Goal: Task Accomplishment & Management: Manage account settings

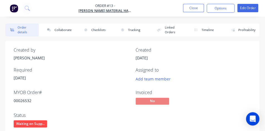
click at [194, 8] on button "Close" at bounding box center [193, 8] width 21 height 8
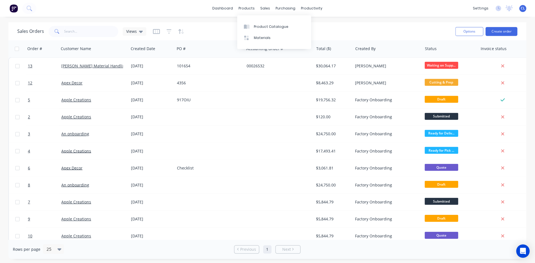
click at [198, 9] on div "products" at bounding box center [247, 8] width 22 height 8
click at [198, 28] on div "Product Catalogue" at bounding box center [271, 26] width 35 height 5
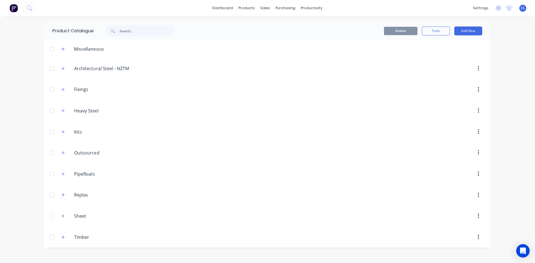
click at [86, 114] on input "Sheet" at bounding box center [108, 216] width 66 height 7
click at [63, 114] on icon "button" at bounding box center [63, 216] width 3 height 4
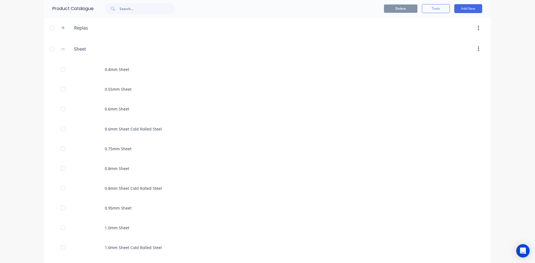
click at [121, 65] on div "0.4mm Sheet" at bounding box center [268, 70] width 446 height 20
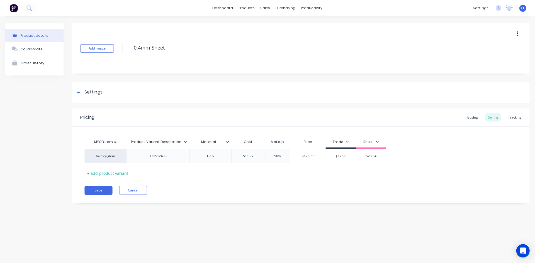
click at [79, 92] on icon at bounding box center [78, 93] width 3 height 4
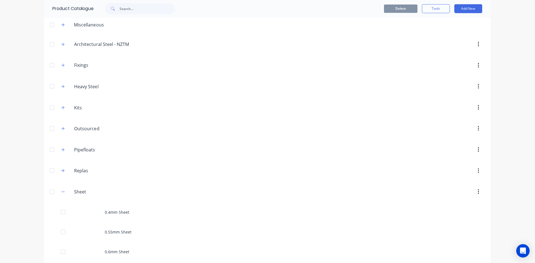
scroll to position [111, 0]
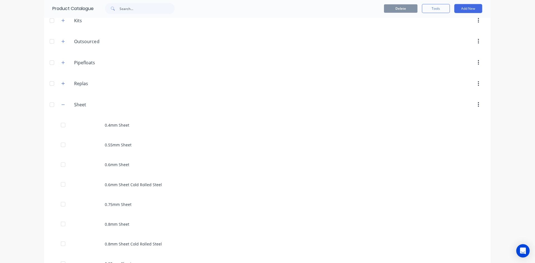
click at [121, 114] on div "0.55mm Sheet" at bounding box center [268, 145] width 446 height 20
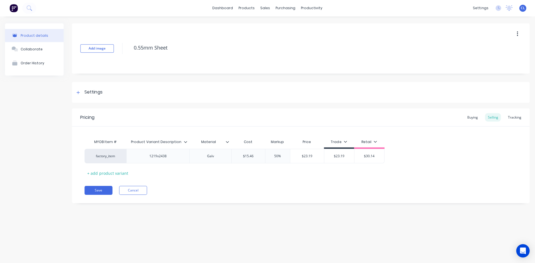
click at [86, 93] on div "Settings" at bounding box center [94, 92] width 18 height 7
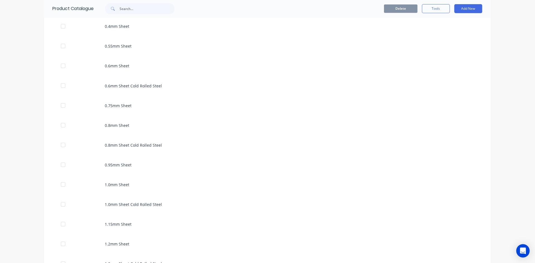
scroll to position [250, 0]
click at [128, 114] on div "1.0mm Sheet" at bounding box center [268, 145] width 446 height 20
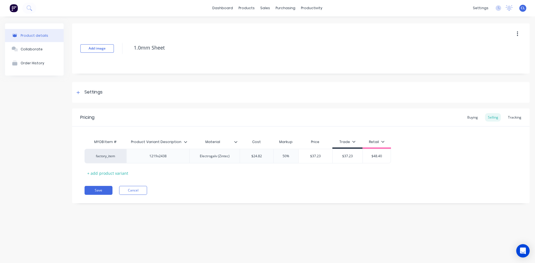
click at [80, 93] on icon at bounding box center [78, 93] width 3 height 4
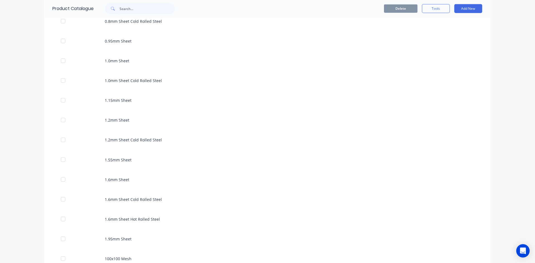
scroll to position [445, 0]
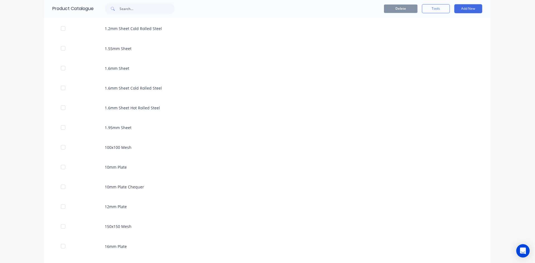
click at [125, 114] on div "100x100 Mesh" at bounding box center [268, 148] width 446 height 20
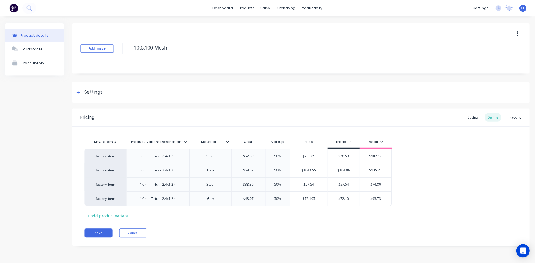
click at [89, 93] on div "Settings" at bounding box center [94, 92] width 18 height 7
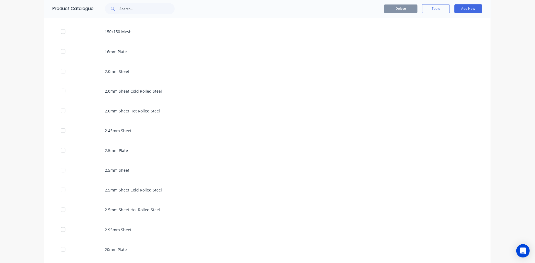
scroll to position [556, 0]
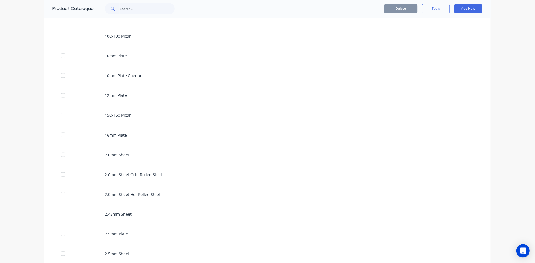
click at [112, 114] on div "2.0mm Sheet" at bounding box center [268, 155] width 446 height 20
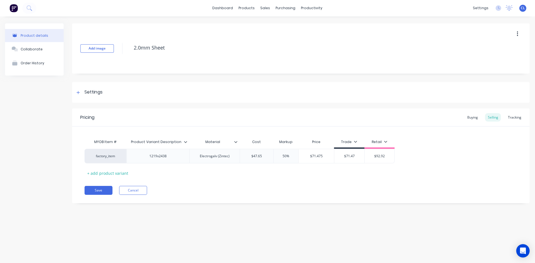
click at [91, 90] on div "Settings" at bounding box center [94, 92] width 18 height 7
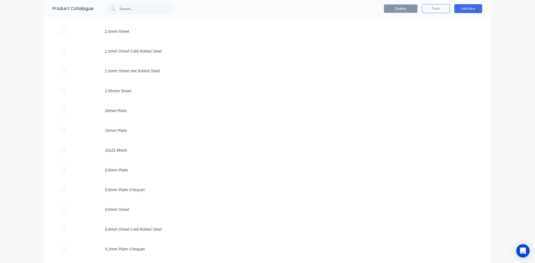
scroll to position [779, 0]
click at [108, 114] on div "3.0mm Sheet" at bounding box center [268, 209] width 446 height 20
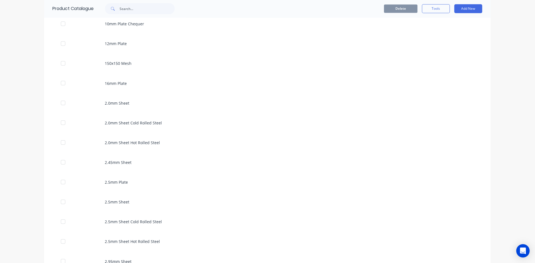
scroll to position [640, 0]
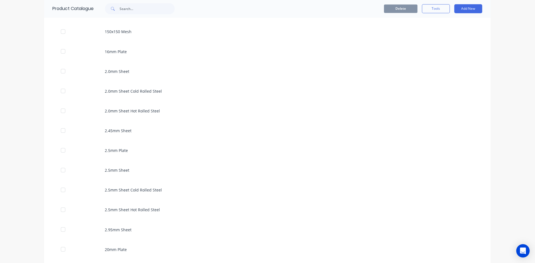
click at [118, 90] on div "2.0mm Sheet Cold Rolled Steel" at bounding box center [268, 91] width 446 height 20
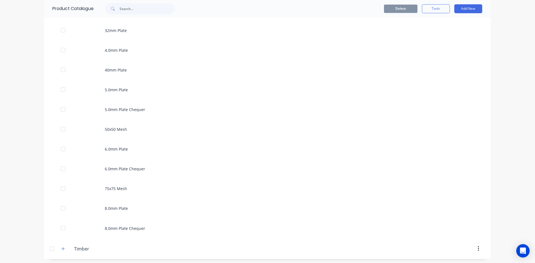
scroll to position [1038, 0]
click at [109, 114] on div "8.0mm Plate Chequer" at bounding box center [268, 227] width 446 height 20
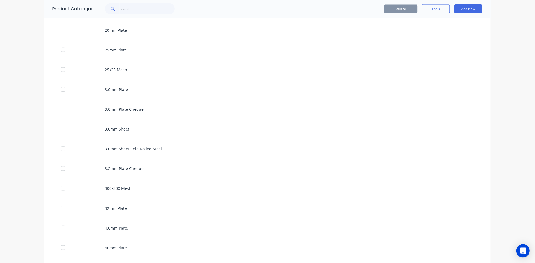
scroll to position [862, 0]
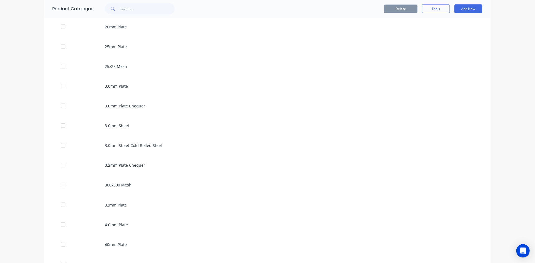
click at [116, 114] on div "3.0mm Sheet Cold Rolled Steel" at bounding box center [268, 146] width 446 height 20
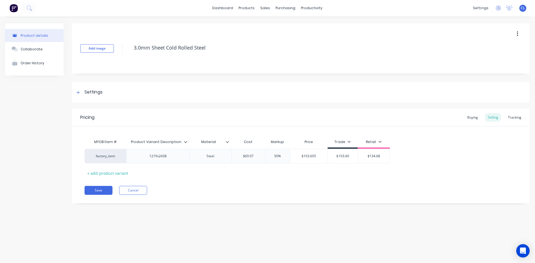
click at [82, 93] on div "Settings" at bounding box center [89, 92] width 28 height 7
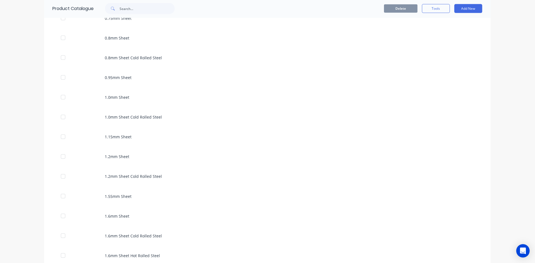
scroll to position [306, 0]
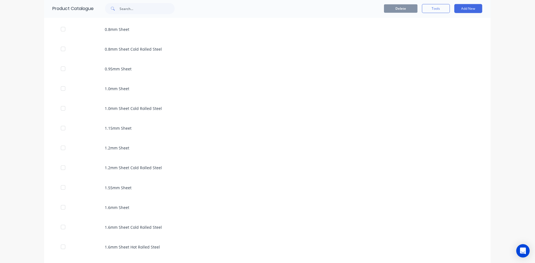
click at [123, 114] on div "1.2mm Sheet" at bounding box center [268, 148] width 446 height 20
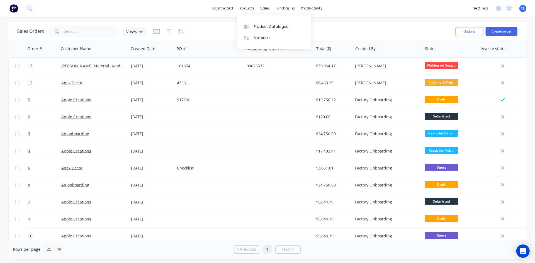
click at [198, 37] on div "Materials" at bounding box center [262, 37] width 17 height 5
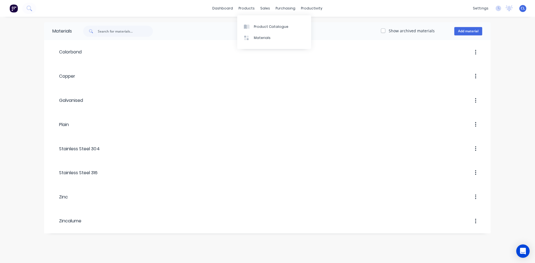
click at [198, 7] on div "products" at bounding box center [247, 8] width 22 height 8
click at [198, 25] on div "Product Catalogue" at bounding box center [271, 26] width 35 height 5
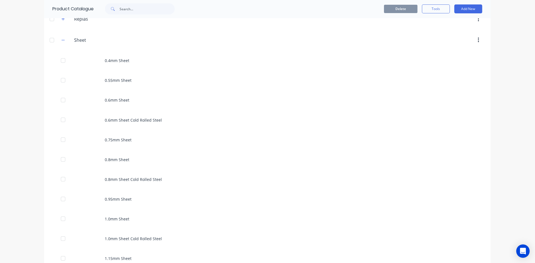
scroll to position [250, 0]
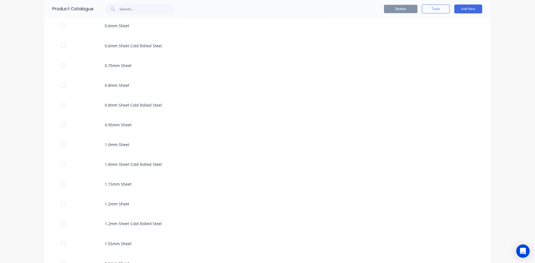
click at [117, 114] on div "1.15mm Sheet" at bounding box center [268, 184] width 446 height 20
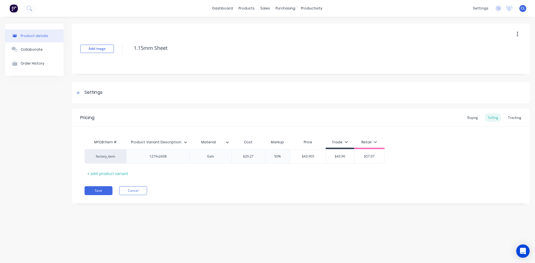
click at [198, 114] on icon at bounding box center [227, 141] width 3 height 3
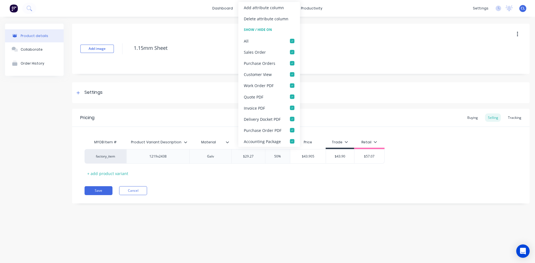
click at [198, 114] on icon at bounding box center [227, 141] width 3 height 3
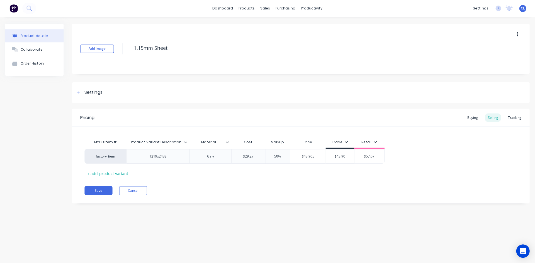
click at [198, 114] on div "Galv" at bounding box center [211, 156] width 28 height 7
type textarea "x"
type input "Material"
click at [198, 114] on input "Material" at bounding box center [209, 142] width 38 height 5
click at [198, 114] on icon at bounding box center [227, 141] width 3 height 3
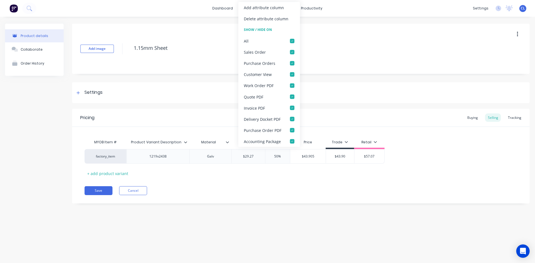
click at [192, 114] on div "Pricing Buying Selling Tracking" at bounding box center [300, 118] width 457 height 18
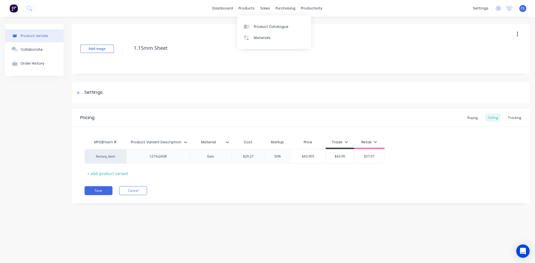
click at [198, 36] on div "Materials" at bounding box center [262, 37] width 17 height 5
click at [198, 34] on button "button" at bounding box center [516, 34] width 13 height 10
click at [198, 46] on textarea "1.15mm Sheet" at bounding box center [307, 47] width 352 height 13
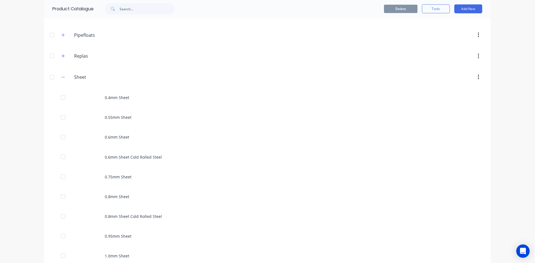
scroll to position [250, 0]
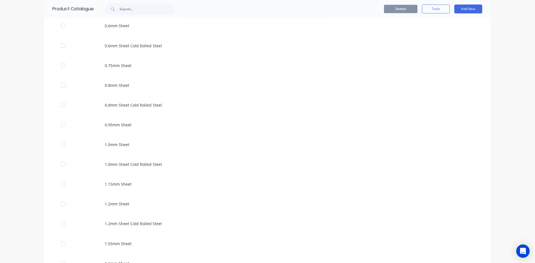
click at [134, 114] on div "1.0mm Sheet Cold Rolled Steel" at bounding box center [268, 164] width 446 height 20
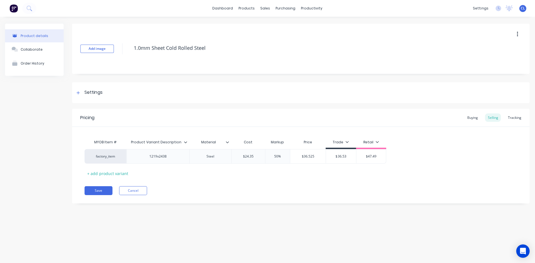
click at [198, 114] on icon at bounding box center [227, 142] width 3 height 2
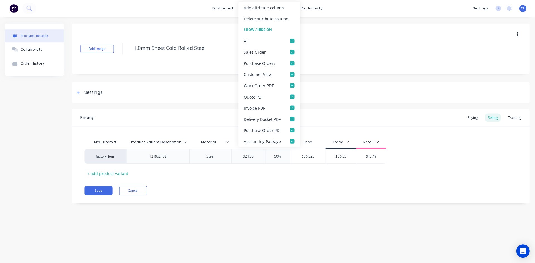
click at [198, 114] on icon at bounding box center [227, 142] width 3 height 2
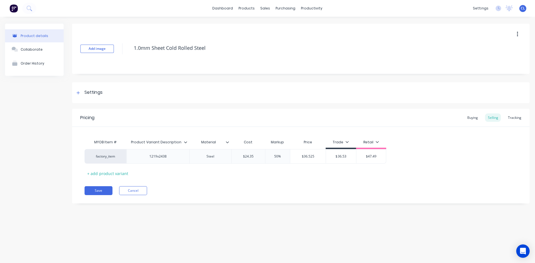
click at [198, 114] on div "Steel" at bounding box center [211, 156] width 42 height 14
click at [198, 114] on div "Steel" at bounding box center [211, 156] width 28 height 7
click at [90, 93] on div "Settings" at bounding box center [94, 92] width 18 height 7
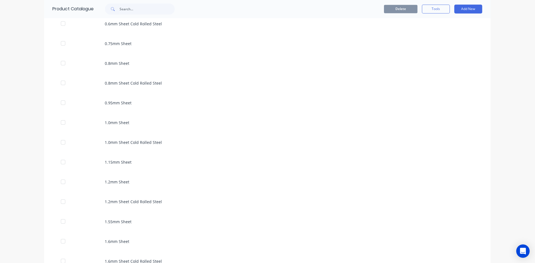
scroll to position [306, 0]
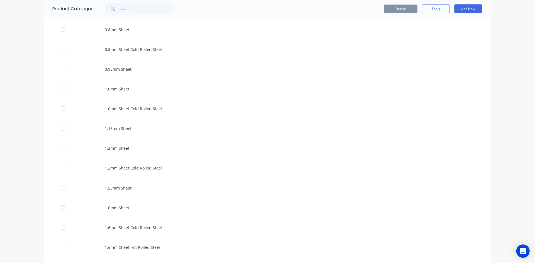
click at [150, 109] on div "1.0mm Sheet Cold Rolled Steel" at bounding box center [268, 109] width 446 height 20
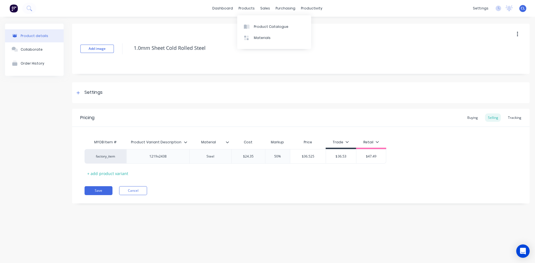
click at [198, 9] on div "products" at bounding box center [247, 8] width 22 height 8
type textarea "x"
click at [198, 40] on div "Materials" at bounding box center [262, 37] width 17 height 5
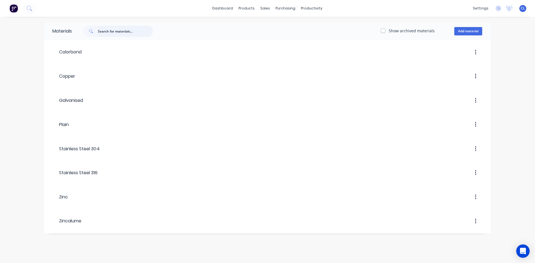
click at [108, 30] on input "text" at bounding box center [125, 31] width 55 height 11
type input "steel"
drag, startPoint x: 113, startPoint y: 29, endPoint x: 87, endPoint y: 29, distance: 25.9
click at [87, 29] on div "steel" at bounding box center [119, 31] width 70 height 11
click at [198, 114] on button "button" at bounding box center [475, 124] width 13 height 10
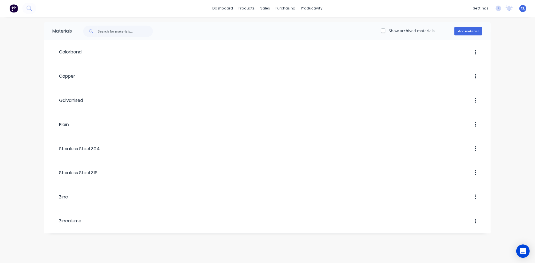
click at [198, 114] on div at bounding box center [275, 124] width 412 height 10
click at [84, 101] on div at bounding box center [283, 101] width 398 height 10
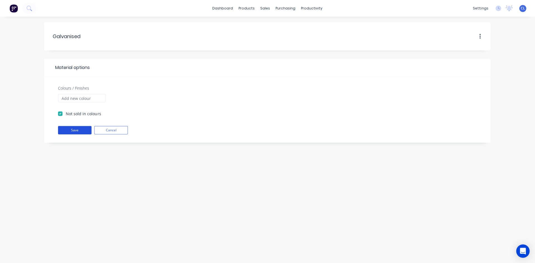
click at [80, 114] on button "Save" at bounding box center [74, 130] width 33 height 8
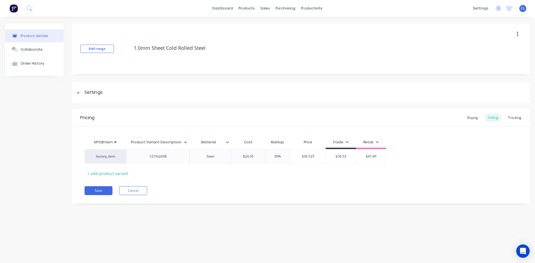
click at [198, 114] on div "Steel" at bounding box center [211, 156] width 28 height 7
drag, startPoint x: 167, startPoint y: 48, endPoint x: 211, endPoint y: 48, distance: 44.0
click at [198, 48] on textarea "1.0mm Sheet Cold Rolled Steel" at bounding box center [307, 47] width 352 height 13
click at [136, 114] on button "Cancel" at bounding box center [133, 190] width 28 height 9
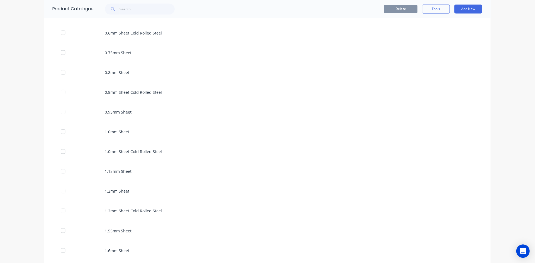
scroll to position [278, 0]
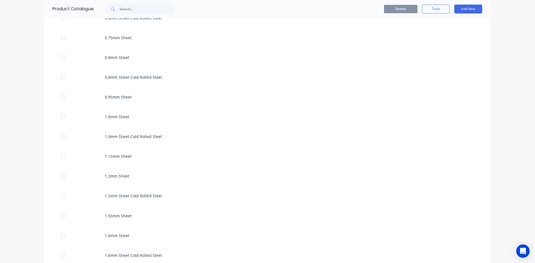
click at [120, 114] on div "1.0mm Sheet" at bounding box center [268, 117] width 446 height 20
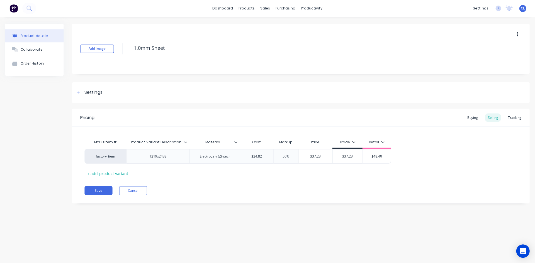
click at [102, 114] on div "+ add product variant" at bounding box center [108, 173] width 46 height 9
type textarea "x"
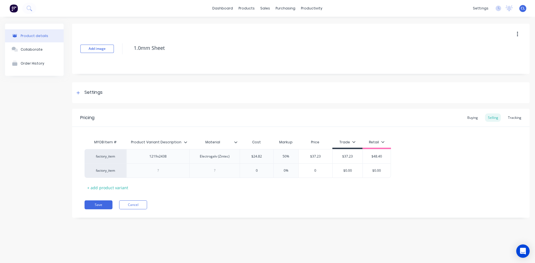
click at [198, 114] on div at bounding box center [215, 170] width 28 height 7
paste div
type textarea "x"
click at [158, 114] on div at bounding box center [158, 170] width 28 height 7
type textarea "x"
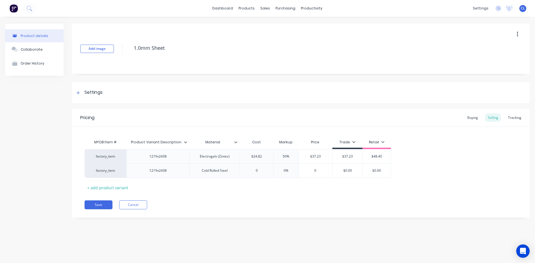
type input "0"
click at [198, 114] on div "Buying" at bounding box center [472, 117] width 16 height 8
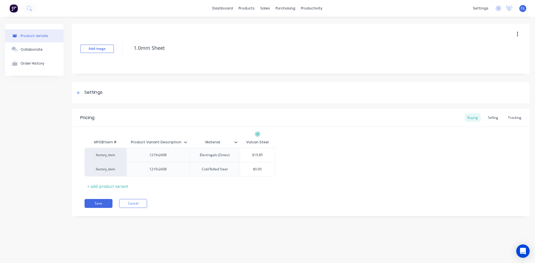
click at [198, 114] on div "Selling" at bounding box center [493, 117] width 16 height 8
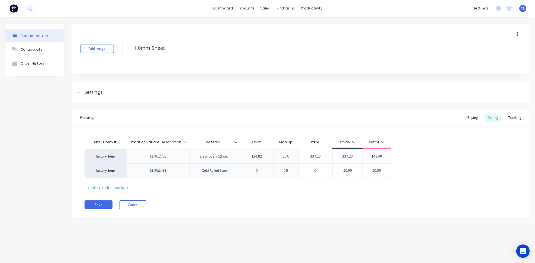
click at [99, 114] on button "Save" at bounding box center [99, 204] width 28 height 9
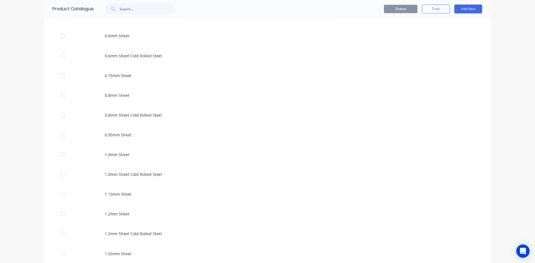
scroll to position [250, 0]
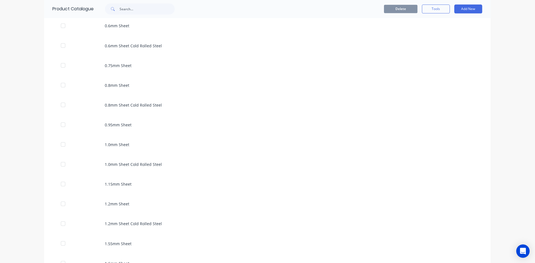
click at [136, 114] on div "1.0mm Sheet Cold Rolled Steel" at bounding box center [268, 164] width 446 height 20
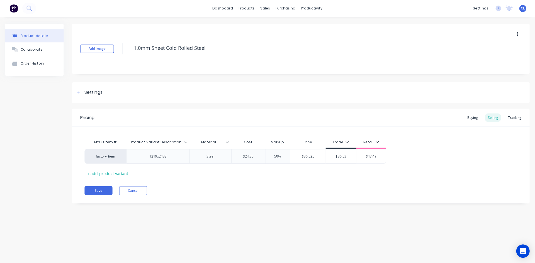
click at [198, 114] on div "Buying" at bounding box center [472, 117] width 16 height 8
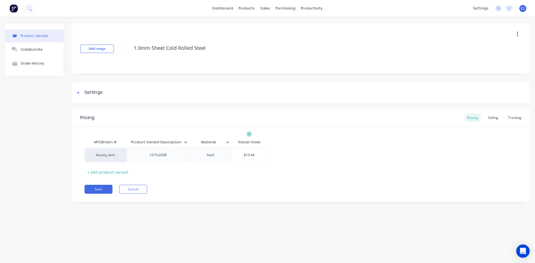
click at [198, 114] on div "Selling" at bounding box center [493, 117] width 16 height 8
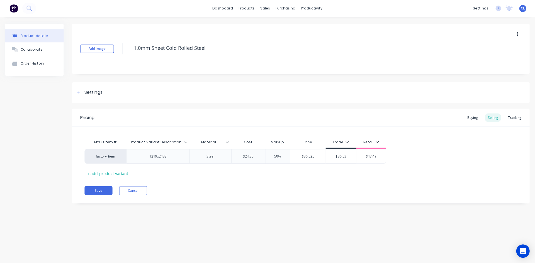
click at [101, 114] on button "Save" at bounding box center [99, 190] width 28 height 9
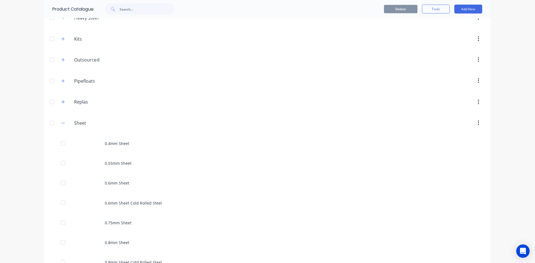
scroll to position [195, 0]
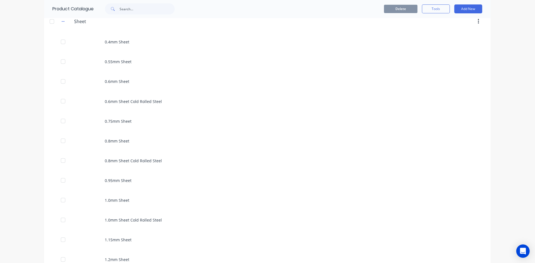
click at [113, 114] on div "1.0mm Sheet" at bounding box center [268, 200] width 446 height 20
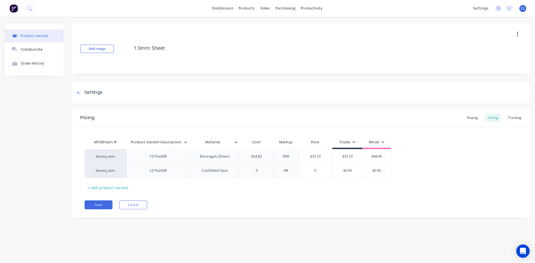
type textarea "x"
type input "0"
click at [198, 114] on input "0" at bounding box center [257, 170] width 34 height 5
drag, startPoint x: 266, startPoint y: 172, endPoint x: 220, endPoint y: 172, distance: 45.7
click at [198, 114] on div "factory_item 1219x2438 Cold Rolled Steel 0 0 0% 0 $0.00 $0.00" at bounding box center [238, 170] width 306 height 14
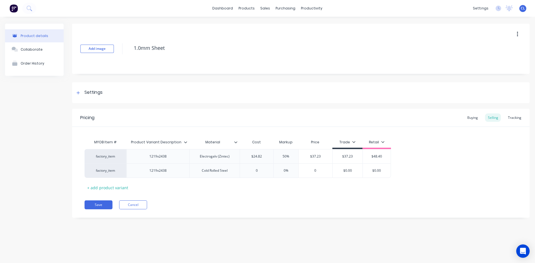
type textarea "x"
type input "2"
type textarea "x"
type input "24."
type textarea "x"
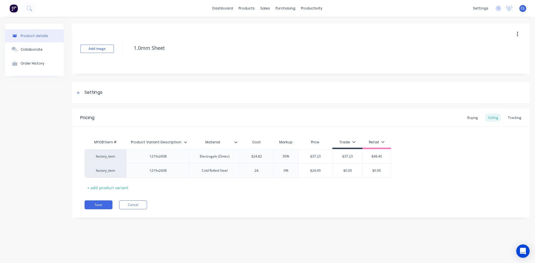
type input "24.3"
type textarea "x"
type input "24.35"
type input "0%"
type textarea "x"
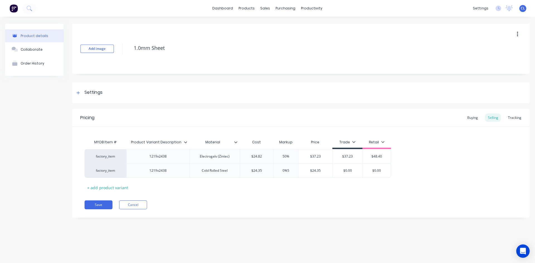
type input "0%50"
type textarea "x"
type input "0%50"
type input "$36.525"
type input "$0.00"
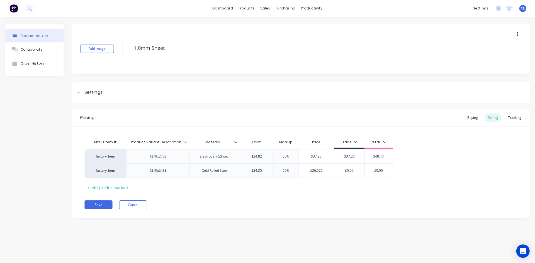
type textarea "x"
type input "$0.003"
type textarea "x"
type input "$0.0036"
type textarea "x"
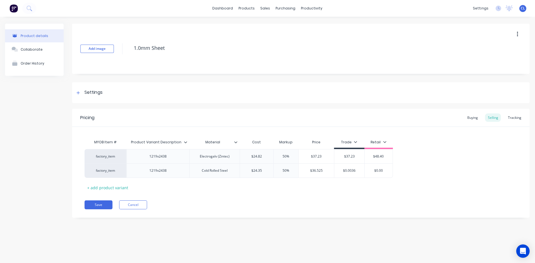
type input "$0.0036."
type textarea "x"
type input "$0.0036.5"
type textarea "x"
type input "$0.0036.52"
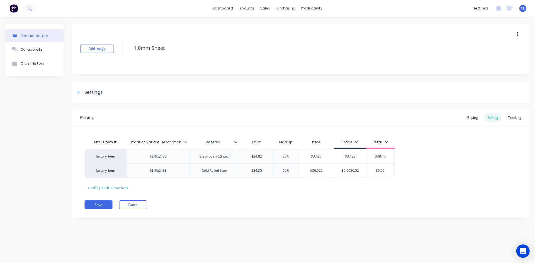
type textarea "x"
type input "$0.0036.525"
type input "$0.00"
type input "$0.0036"
drag, startPoint x: 362, startPoint y: 171, endPoint x: 323, endPoint y: 170, distance: 39.3
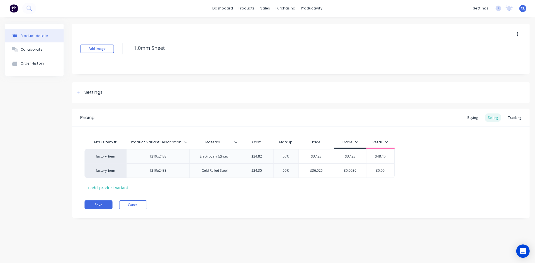
click at [198, 114] on div "factory_item 1219x2438 Cold Rolled Steel $24.35 24.35 50% 0%50 $36.525 $36.525 …" at bounding box center [239, 170] width 309 height 14
type textarea "x"
type input "3"
type textarea "x"
type input "36"
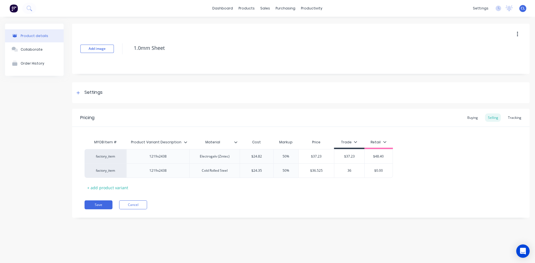
type textarea "x"
type input "36."
type textarea "x"
type input "36.5"
type textarea "x"
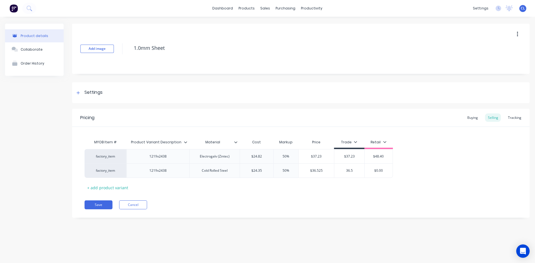
type input "36.52"
type textarea "x"
type input "36.525"
type textarea "x"
type input "4"
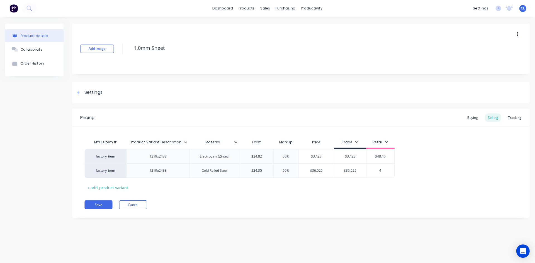
type textarea "x"
type input "47"
type textarea "x"
type input "47."
type textarea "x"
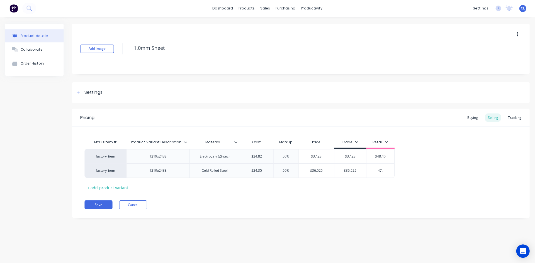
type input "47.4"
type textarea "x"
type input "47.49"
click at [198, 114] on div "Buying" at bounding box center [472, 117] width 16 height 8
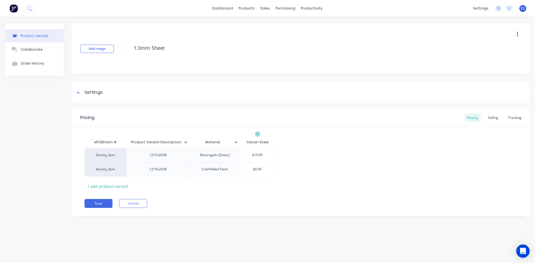
type input "$0.00"
click at [198, 114] on input "$0.00" at bounding box center [257, 169] width 35 height 5
drag, startPoint x: 250, startPoint y: 168, endPoint x: 312, endPoint y: 168, distance: 62.1
click at [198, 114] on div "factory_item 1219x2438 Electrogalv (Zintec) $19.85 factory_item 1219x2438 Cold …" at bounding box center [301, 162] width 432 height 29
type textarea "x"
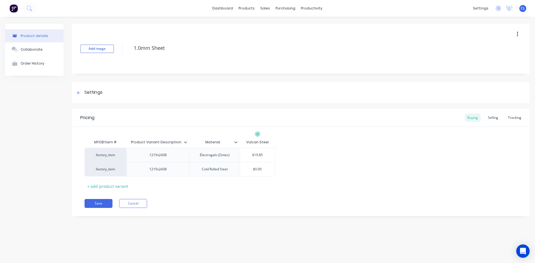
type input "3"
type textarea "x"
type input "36"
type textarea "x"
type input "36."
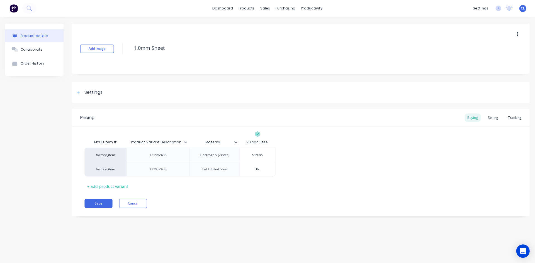
type textarea "x"
type input "36.5"
type textarea "x"
type input "36.52"
type textarea "x"
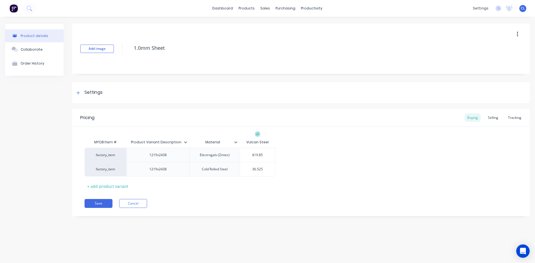
type input "36.525"
click at [198, 114] on div "Selling" at bounding box center [493, 117] width 16 height 8
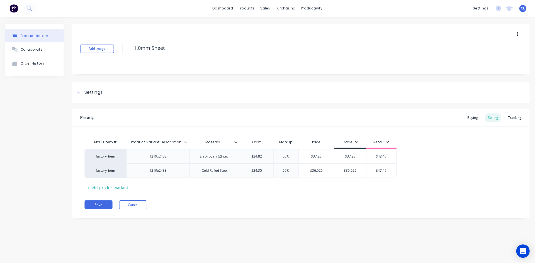
type input "$24.35"
drag, startPoint x: 252, startPoint y: 170, endPoint x: 263, endPoint y: 170, distance: 11.4
click at [198, 114] on input "$24.35" at bounding box center [257, 170] width 34 height 5
click at [198, 114] on div "Buying" at bounding box center [472, 117] width 16 height 8
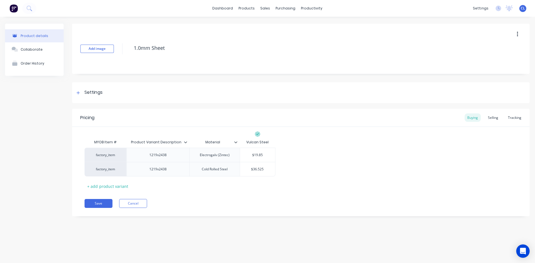
type input "$36.525"
drag, startPoint x: 246, startPoint y: 168, endPoint x: 283, endPoint y: 169, distance: 37.0
click at [198, 114] on div "factory_item 1219x2438 Electrogalv (Zintec) $19.85 factory_item 1219x2438 Cold …" at bounding box center [301, 162] width 432 height 29
paste input "24.3"
type textarea "x"
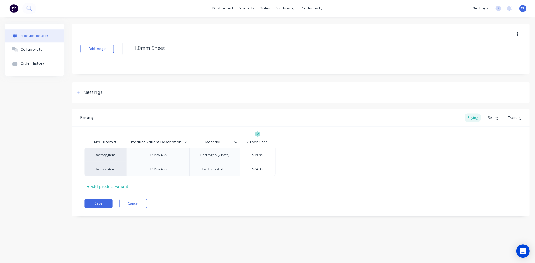
type input "$24.35"
click at [198, 114] on div "MYOB Item # Product Variant Description Material Vulcan Steel factory_item 1219…" at bounding box center [301, 163] width 432 height 54
click at [198, 114] on div "Selling" at bounding box center [493, 117] width 16 height 8
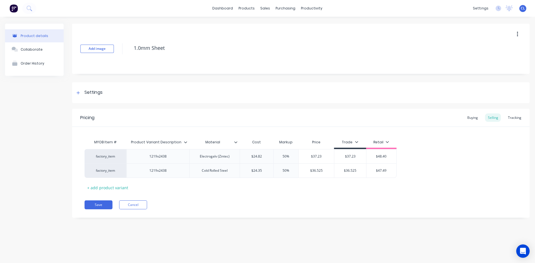
click at [198, 114] on div "Buying" at bounding box center [472, 117] width 16 height 8
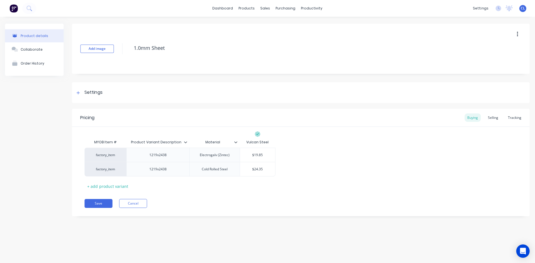
click at [198, 114] on div "Selling" at bounding box center [493, 117] width 16 height 8
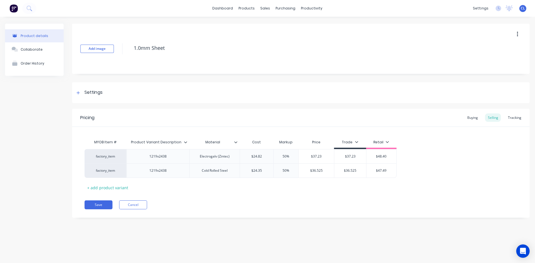
click at [198, 114] on div "Buying" at bounding box center [472, 117] width 16 height 8
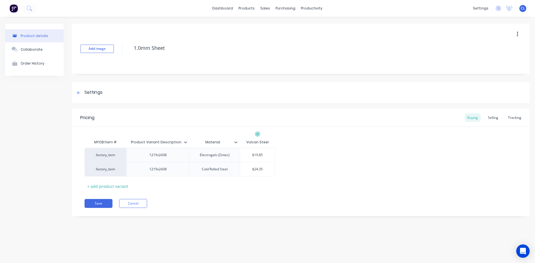
type input "$24.35"
drag, startPoint x: 251, startPoint y: 169, endPoint x: 321, endPoint y: 167, distance: 69.4
click at [198, 114] on div "factory_item 1219x2438 Electrogalv (Zintec) $19.85 factory_item 1219x2438 Cold …" at bounding box center [301, 162] width 432 height 29
type textarea "x"
type input "1"
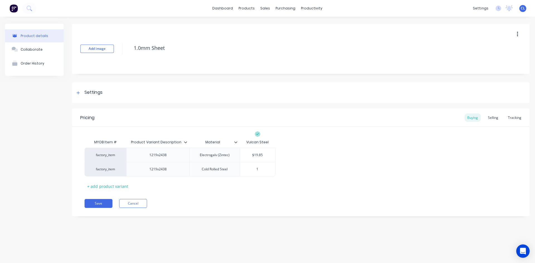
type textarea "x"
type input "19"
type textarea "x"
type input "19.4"
type textarea "x"
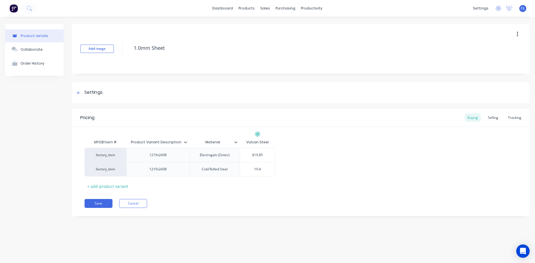
type input "19.44"
type textarea "x"
type input "19.44"
click at [198, 114] on div "factory_item 1219x2438 Electrogalv (Zintec) $19.85 factory_item 1219x2438 Cold …" at bounding box center [301, 162] width 432 height 29
click at [99, 114] on button "Save" at bounding box center [99, 203] width 28 height 9
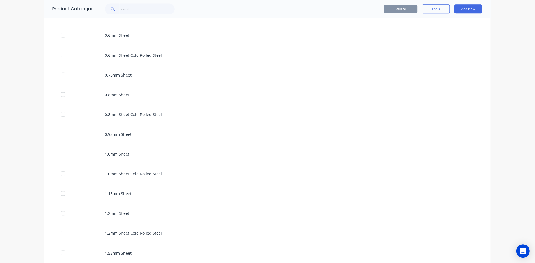
scroll to position [250, 0]
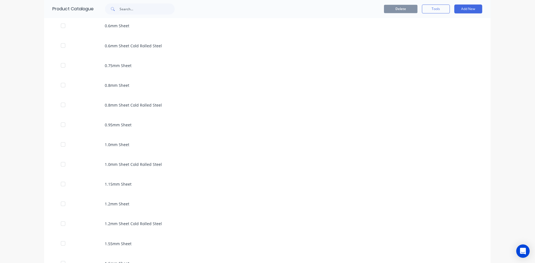
click at [116, 114] on div "1.0mm Sheet" at bounding box center [268, 145] width 446 height 20
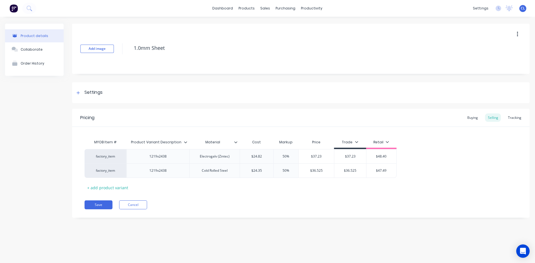
click at [137, 114] on button "Cancel" at bounding box center [133, 204] width 28 height 9
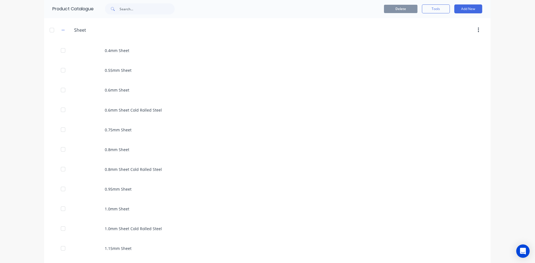
scroll to position [250, 0]
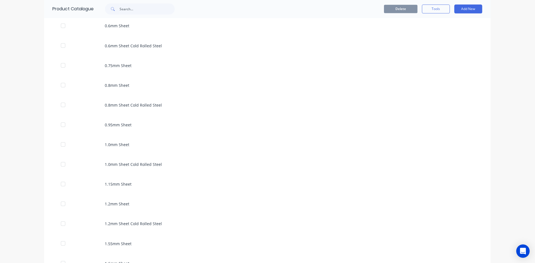
click at [122, 114] on div "1.0mm Sheet Cold Rolled Steel" at bounding box center [268, 164] width 446 height 20
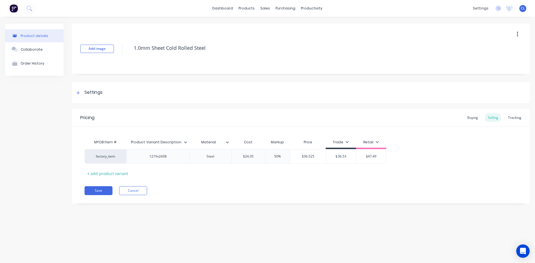
click at [133, 114] on button "Cancel" at bounding box center [133, 190] width 28 height 9
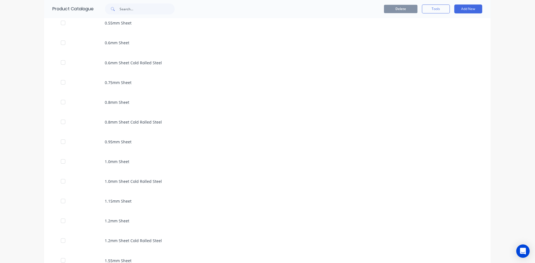
scroll to position [278, 0]
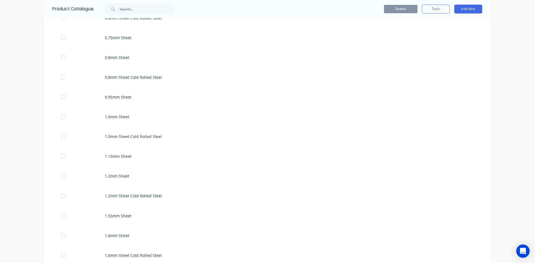
click at [118, 114] on div "1.0mm Sheet" at bounding box center [268, 117] width 446 height 20
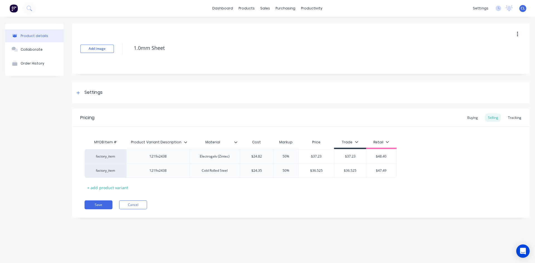
click at [91, 114] on button "Save" at bounding box center [99, 204] width 28 height 9
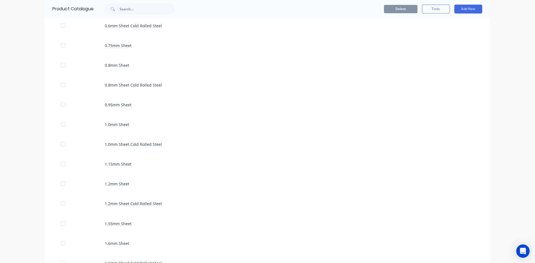
scroll to position [278, 0]
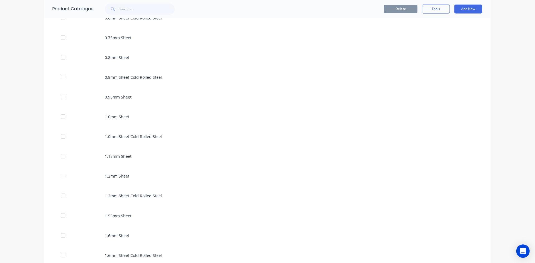
click at [126, 114] on div "1.0mm Sheet Cold Rolled Steel" at bounding box center [268, 136] width 446 height 20
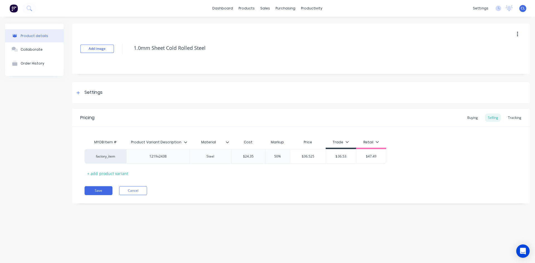
click at [198, 114] on div "Buying" at bounding box center [472, 117] width 16 height 8
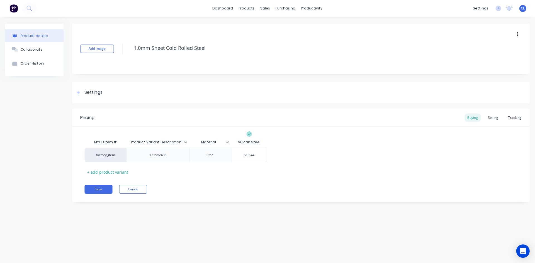
click at [198, 114] on div "Selling" at bounding box center [493, 117] width 16 height 8
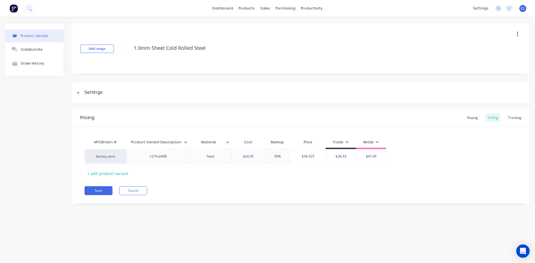
click at [198, 114] on div "Tracking" at bounding box center [514, 117] width 19 height 8
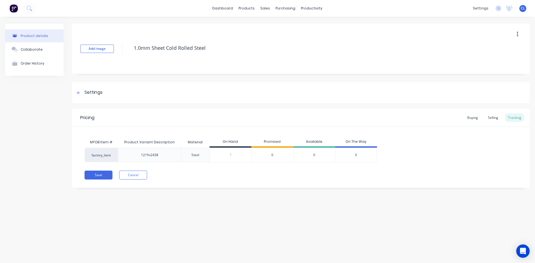
click at [131, 114] on button "Cancel" at bounding box center [133, 174] width 28 height 9
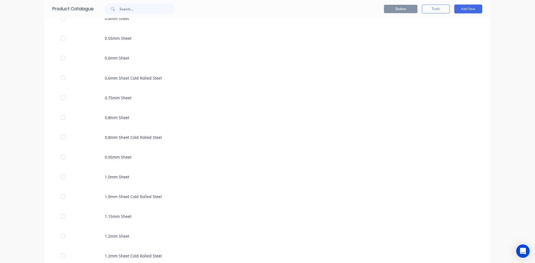
scroll to position [223, 0]
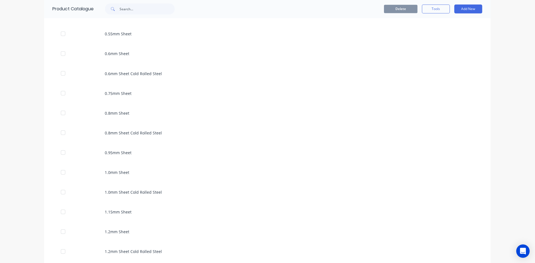
click at [119, 114] on div "1.0mm Sheet" at bounding box center [268, 172] width 446 height 20
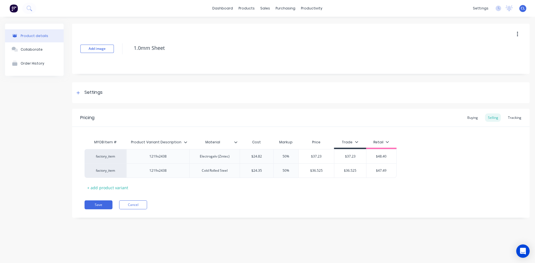
click at [84, 91] on div "Settings" at bounding box center [89, 92] width 28 height 7
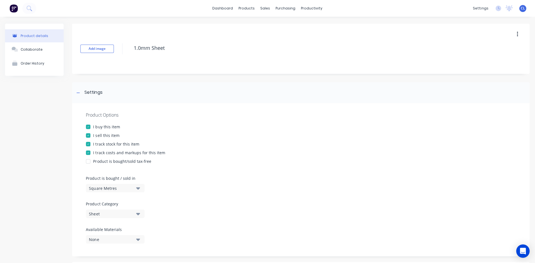
drag, startPoint x: 214, startPoint y: 145, endPoint x: 87, endPoint y: 70, distance: 147.4
click at [198, 114] on div "I track stock for this item" at bounding box center [300, 144] width 429 height 6
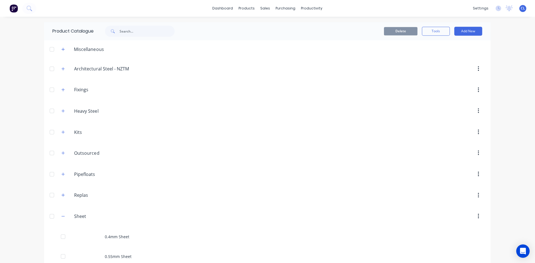
drag, startPoint x: 61, startPoint y: 111, endPoint x: 70, endPoint y: 114, distance: 9.1
click at [62, 111] on icon "button" at bounding box center [63, 110] width 3 height 3
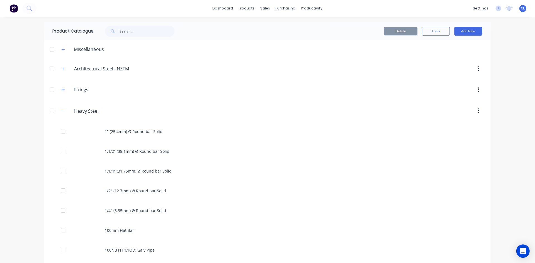
click at [135, 114] on div "1.1/4" (31.75mm) Ø Round bar Solid" at bounding box center [268, 171] width 446 height 20
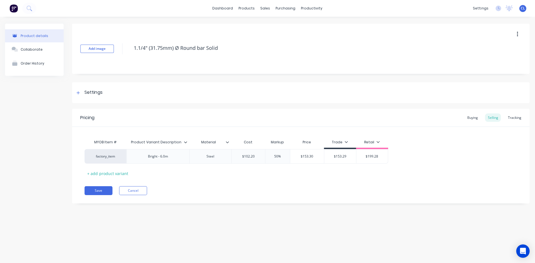
click at [93, 91] on div "Settings" at bounding box center [94, 92] width 18 height 7
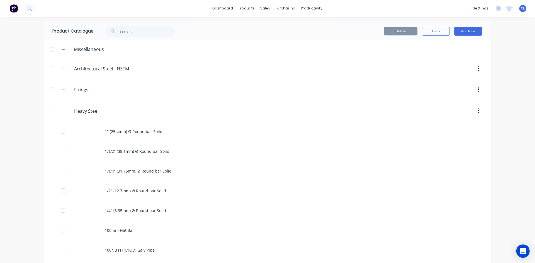
click at [128, 114] on div "1" (25.4mm) Ø Round bar Solid" at bounding box center [268, 131] width 446 height 20
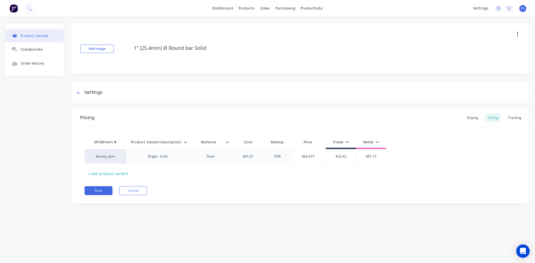
click at [94, 91] on div "Settings" at bounding box center [94, 92] width 18 height 7
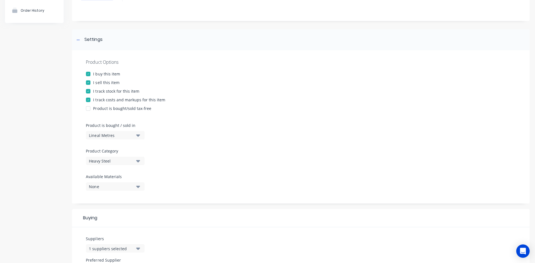
scroll to position [108, 0]
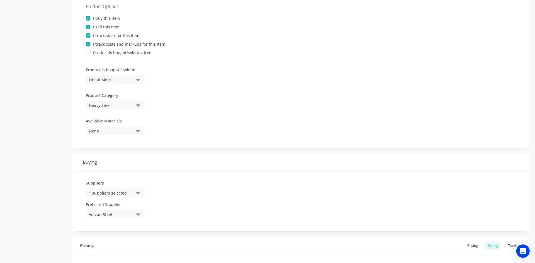
click at [138, 80] on icon "button" at bounding box center [138, 80] width 4 height 2
click at [138, 79] on icon "button" at bounding box center [138, 80] width 4 height 2
click at [198, 75] on div "Product Options I buy this item I sell this item I track stock for this item I …" at bounding box center [300, 71] width 457 height 153
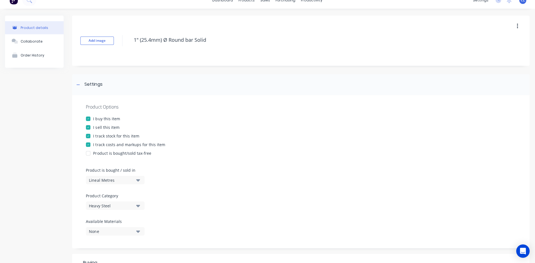
scroll to position [0, 0]
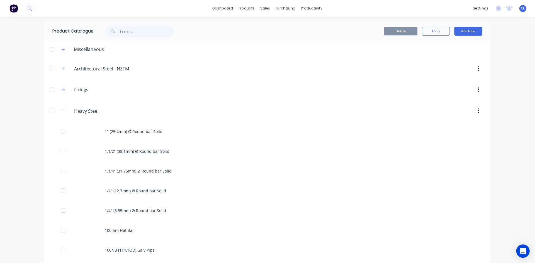
click at [60, 111] on button "button" at bounding box center [63, 110] width 7 height 7
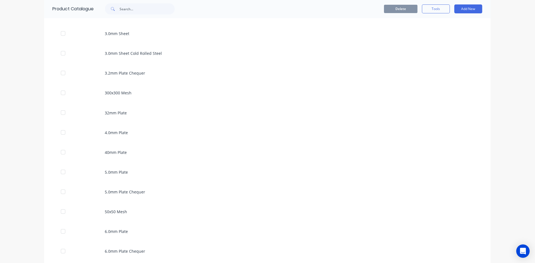
scroll to position [1038, 0]
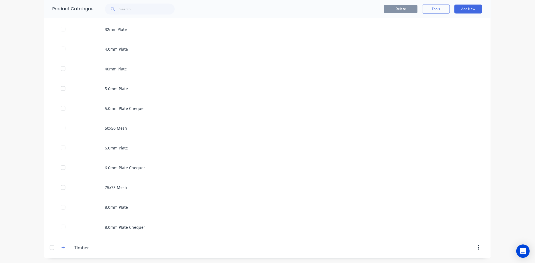
click at [112, 90] on div "5.0mm Plate" at bounding box center [268, 89] width 446 height 20
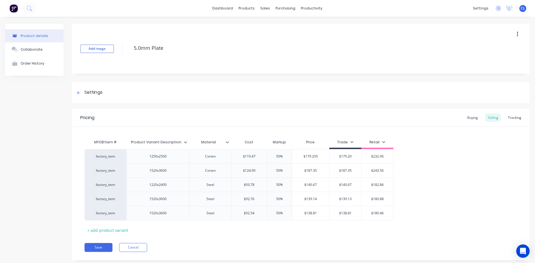
click at [77, 92] on icon at bounding box center [78, 93] width 3 height 4
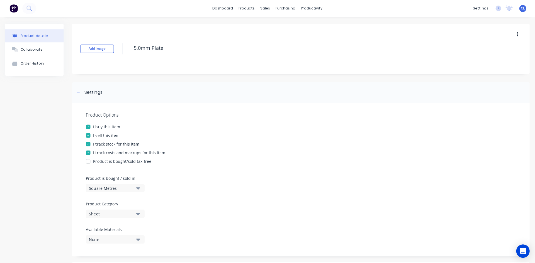
click at [77, 92] on icon at bounding box center [78, 93] width 3 height 4
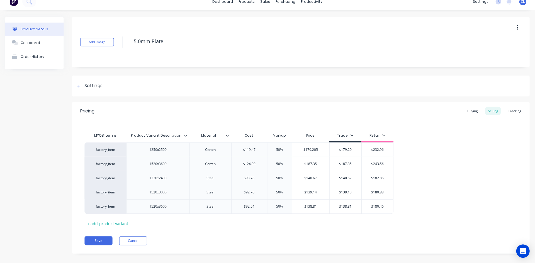
scroll to position [12, 0]
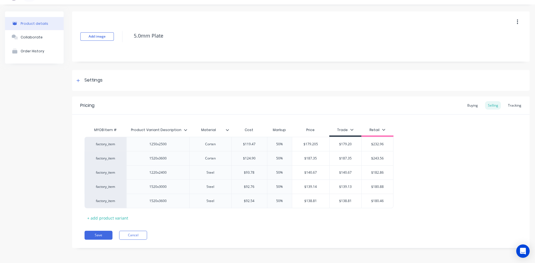
click at [198, 114] on div "Pricing Buying Selling Tracking MYOB Item # Product Variant Description Materia…" at bounding box center [300, 171] width 457 height 151
click at [78, 81] on icon at bounding box center [78, 81] width 3 height 4
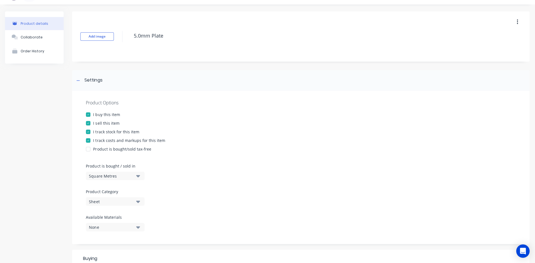
click at [78, 81] on icon at bounding box center [78, 81] width 3 height 4
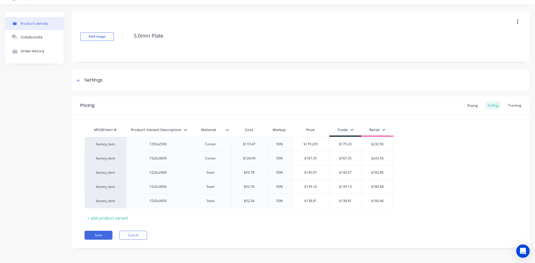
scroll to position [0, 0]
click at [132, 114] on button "Cancel" at bounding box center [133, 235] width 28 height 9
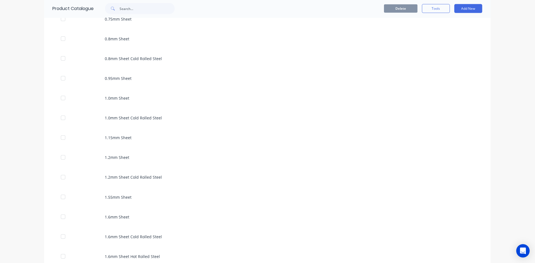
scroll to position [287, 0]
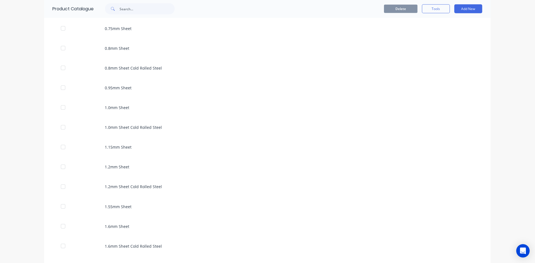
click at [122, 106] on div "1.0mm Sheet" at bounding box center [268, 108] width 446 height 20
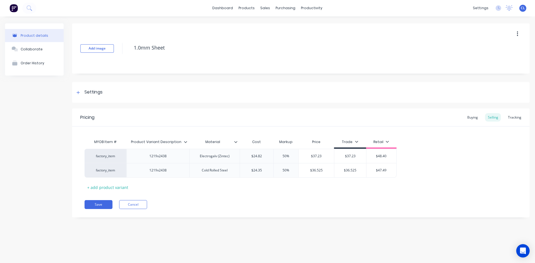
click at [81, 92] on div at bounding box center [78, 92] width 7 height 7
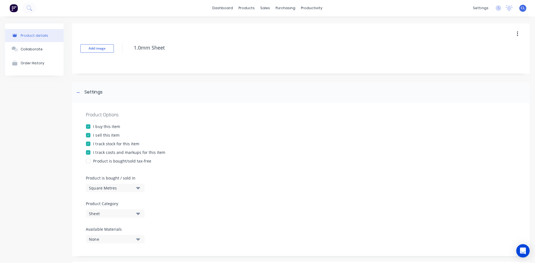
click at [79, 93] on icon at bounding box center [78, 93] width 3 height 4
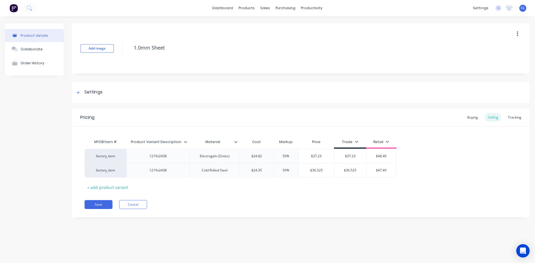
drag, startPoint x: 436, startPoint y: 191, endPoint x: 427, endPoint y: 184, distance: 11.3
click at [198, 114] on div "MYOB Item # Product Variant Description Material Cost Markup Price Trade Retail…" at bounding box center [301, 163] width 432 height 55
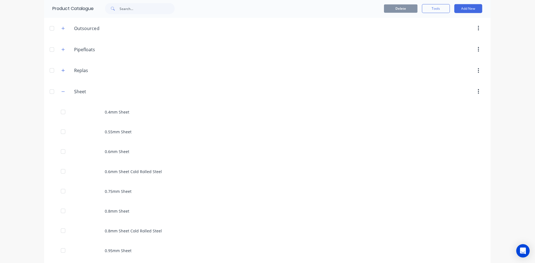
scroll to position [195, 0]
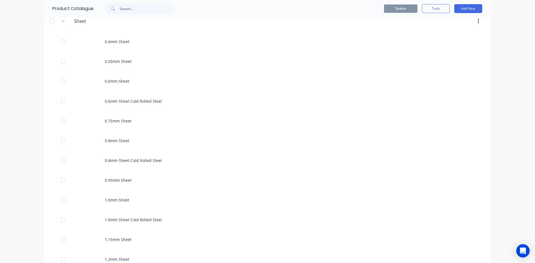
click at [124, 41] on div "0.4mm Sheet" at bounding box center [268, 42] width 446 height 20
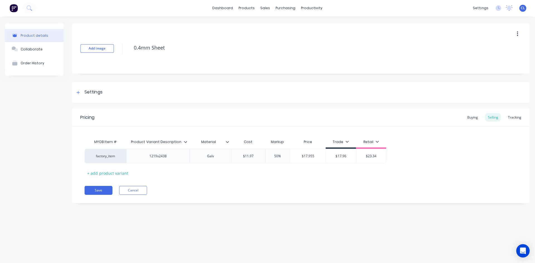
click at [106, 114] on div "+ add product variant" at bounding box center [108, 173] width 46 height 9
click at [198, 114] on div at bounding box center [211, 170] width 28 height 7
click at [198, 114] on div "Pricing Buying Selling Tracking MYOB Item # Product Variant Description Materia…" at bounding box center [300, 163] width 457 height 109
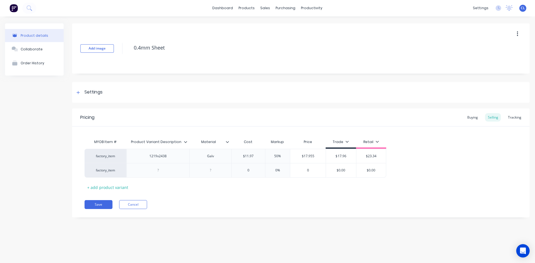
click at [141, 114] on button "Cancel" at bounding box center [133, 204] width 28 height 9
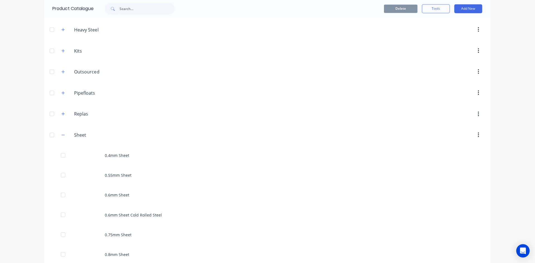
scroll to position [111, 0]
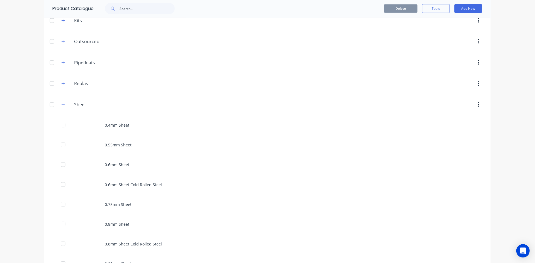
click at [123, 114] on div "0.4mm Sheet" at bounding box center [268, 126] width 446 height 20
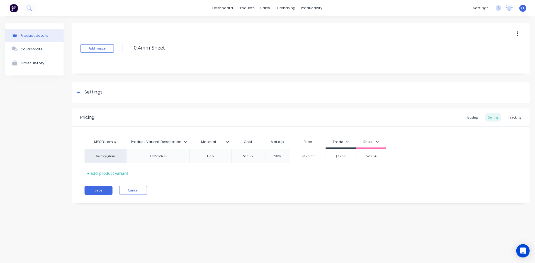
type textarea "x"
click at [134, 114] on button "Cancel" at bounding box center [133, 190] width 28 height 9
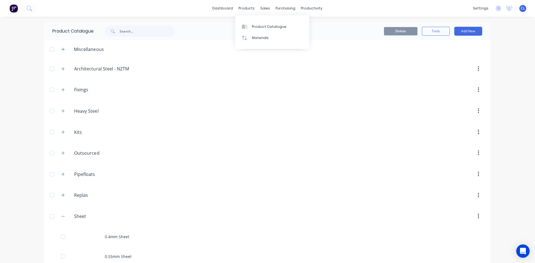
click at [198, 27] on div "Product Catalogue" at bounding box center [269, 26] width 35 height 5
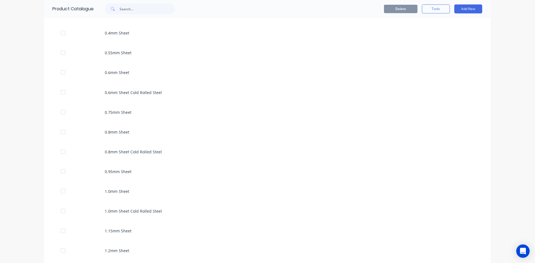
scroll to position [37, 0]
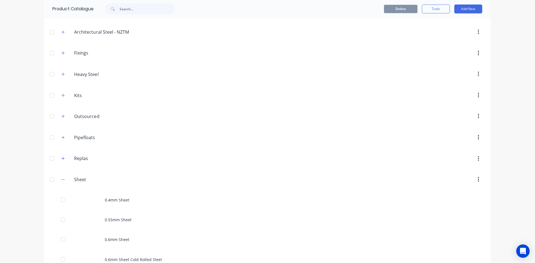
click at [62, 114] on icon "button" at bounding box center [63, 179] width 3 height 4
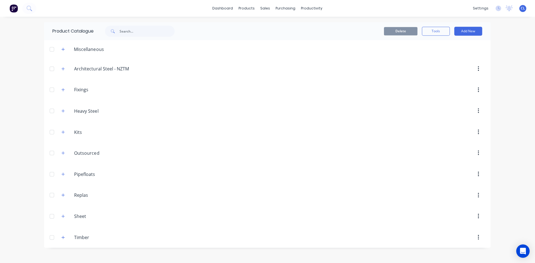
scroll to position [0, 0]
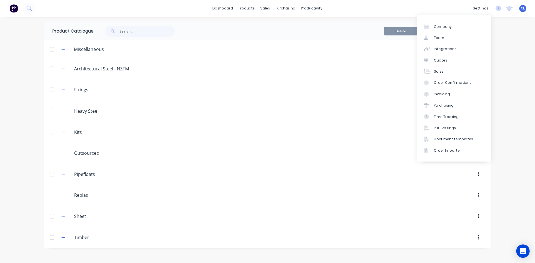
click at [198, 37] on div "Team" at bounding box center [439, 37] width 10 height 5
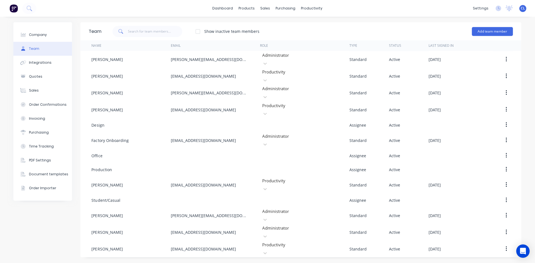
click at [157, 10] on div "dashboard products sales purchasing productivity dashboard products Product Cat…" at bounding box center [267, 8] width 535 height 17
click at [198, 8] on div "dashboard products sales purchasing productivity dashboard products Product Cat…" at bounding box center [267, 8] width 535 height 17
click at [135, 9] on div "dashboard products sales purchasing productivity dashboard products Product Cat…" at bounding box center [267, 8] width 535 height 17
click at [35, 77] on div "Quotes" at bounding box center [36, 76] width 13 height 5
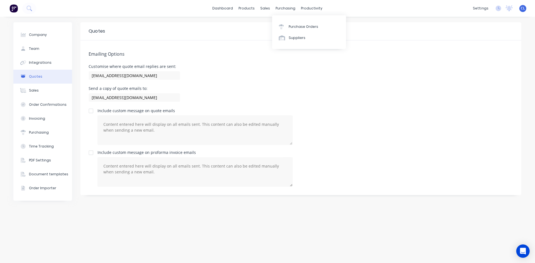
click at [198, 7] on div "purchasing" at bounding box center [285, 8] width 25 height 8
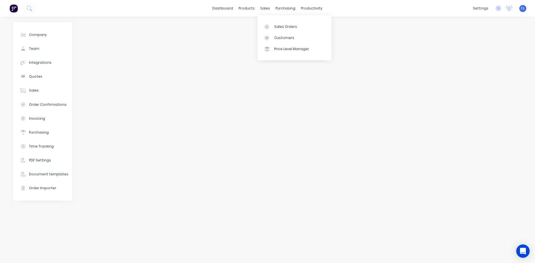
click at [198, 6] on div "sales" at bounding box center [265, 8] width 15 height 8
click at [198, 25] on div "Sales Orders" at bounding box center [285, 26] width 23 height 5
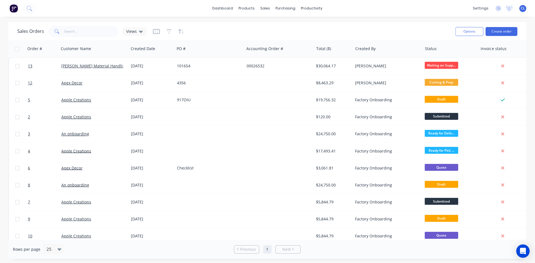
click at [30, 67] on span "13" at bounding box center [30, 66] width 4 height 6
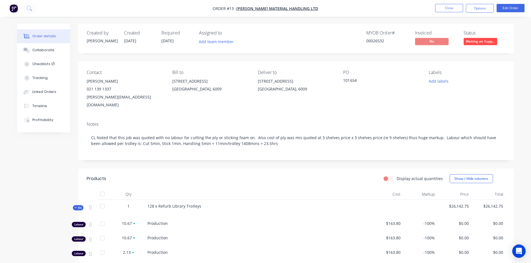
click at [198, 33] on div "MYOB Order # 00026532 Invoiced No Status Waiting on Supp..." at bounding box center [380, 38] width 250 height 16
